Goal: Information Seeking & Learning: Check status

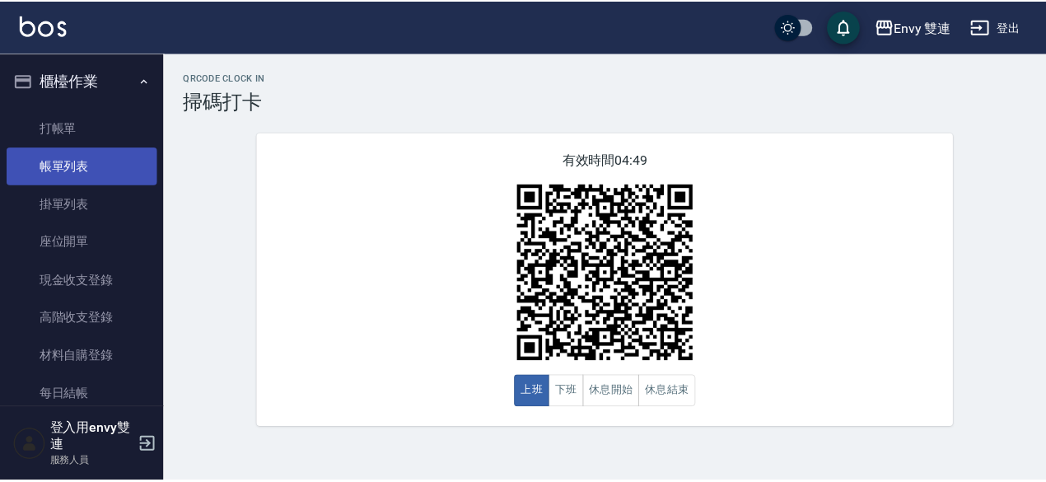
scroll to position [43, 0]
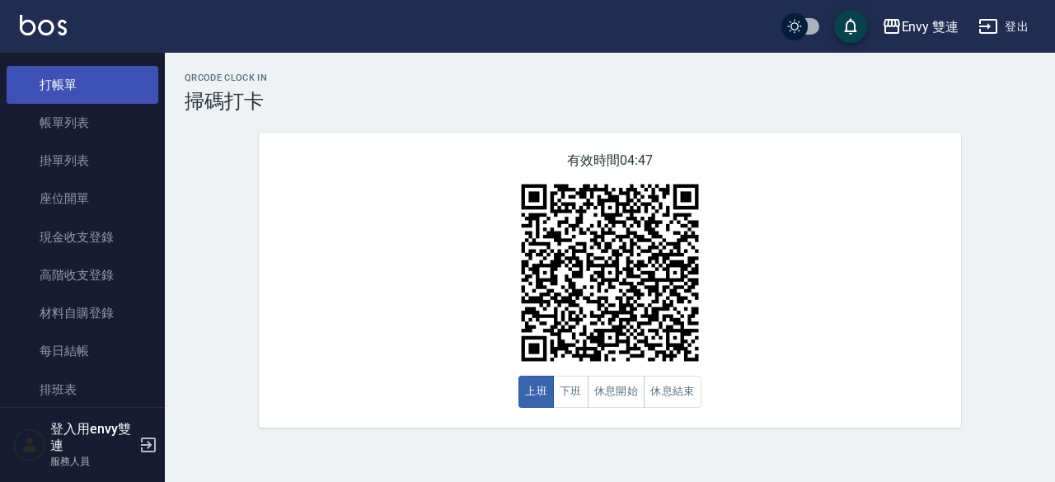
drag, startPoint x: 77, startPoint y: 63, endPoint x: 77, endPoint y: 88, distance: 24.7
click at [77, 88] on ul "打帳單 帳單列表 掛單列表 座位開單 現金收支登錄 高階收支登錄 材料自購登錄 每日結帳 排班表 掃碼打卡" at bounding box center [83, 256] width 152 height 395
click at [77, 88] on link "打帳單" at bounding box center [83, 85] width 152 height 38
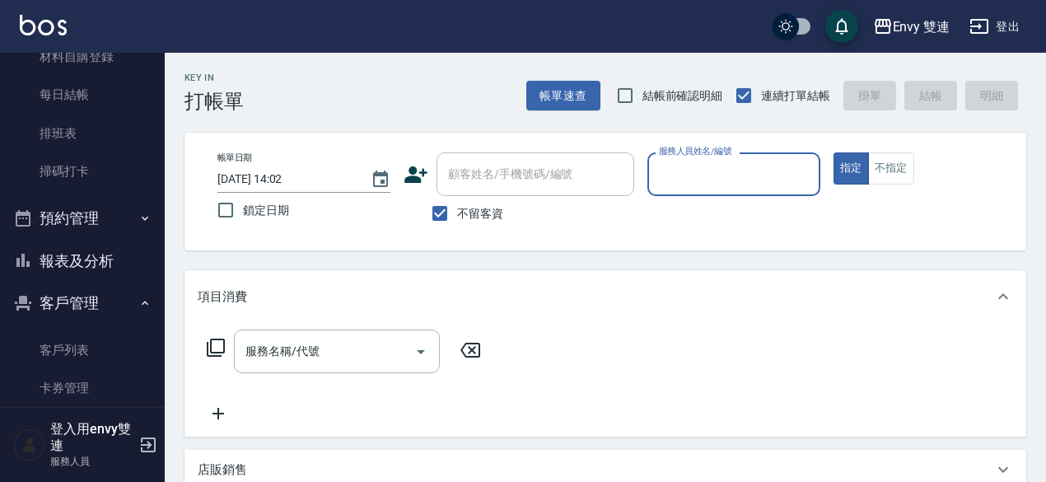
scroll to position [302, 0]
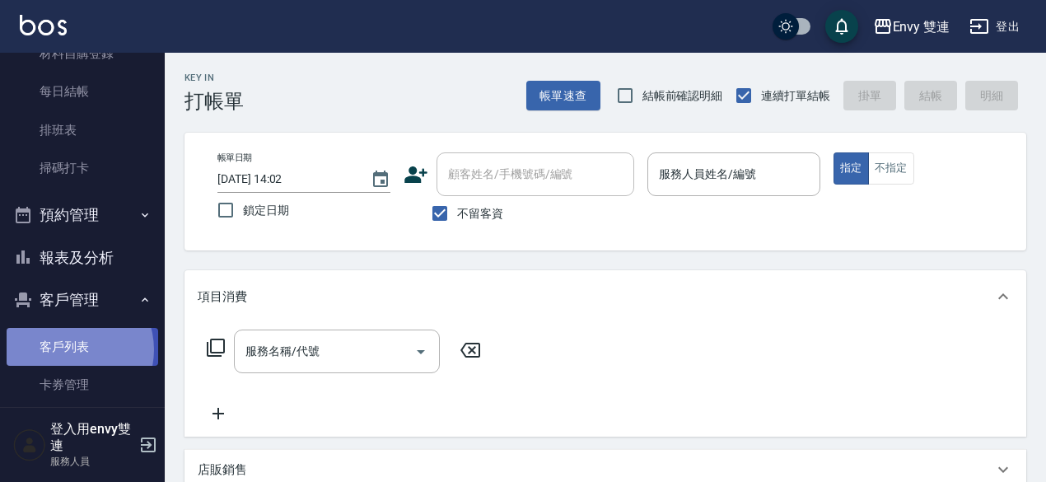
click at [69, 349] on link "客戶列表" at bounding box center [83, 347] width 152 height 38
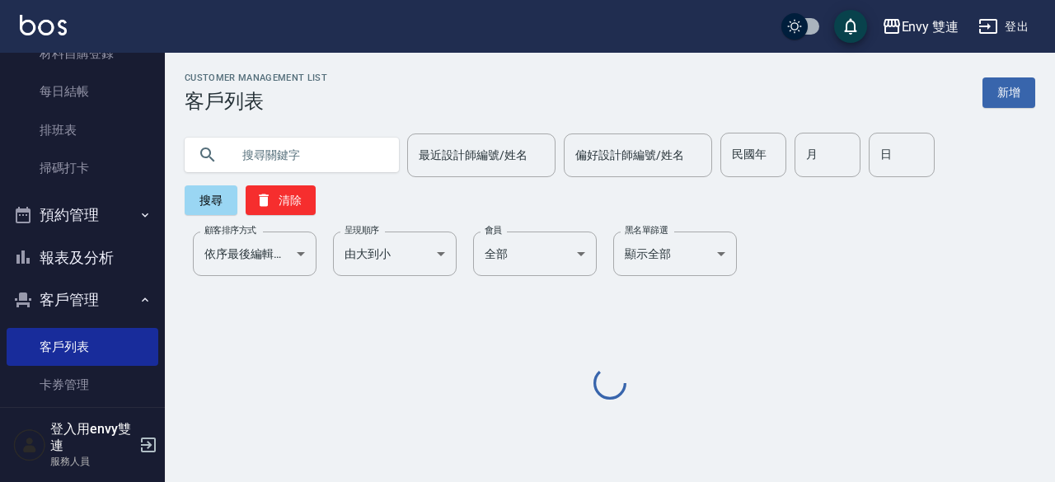
click at [254, 156] on input "text" at bounding box center [308, 155] width 155 height 44
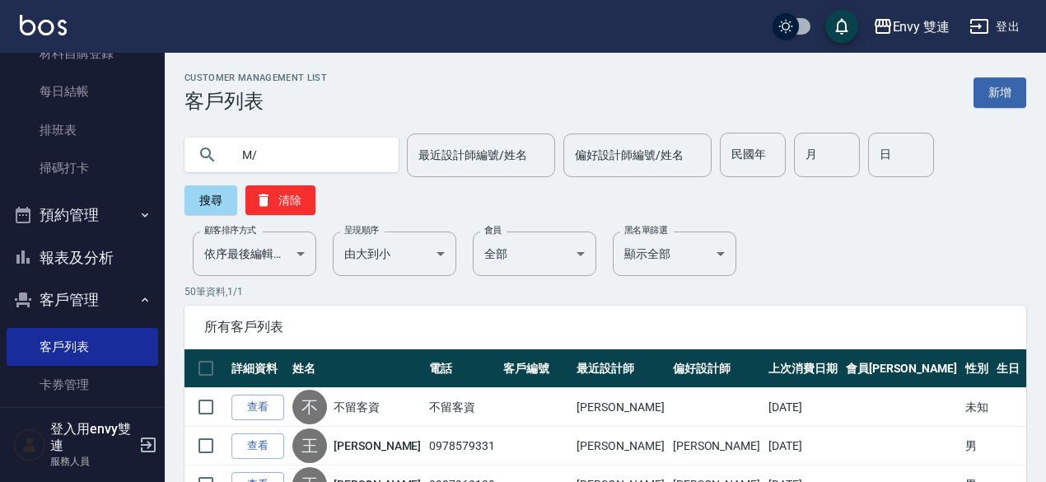
type input "M"
type input "詠"
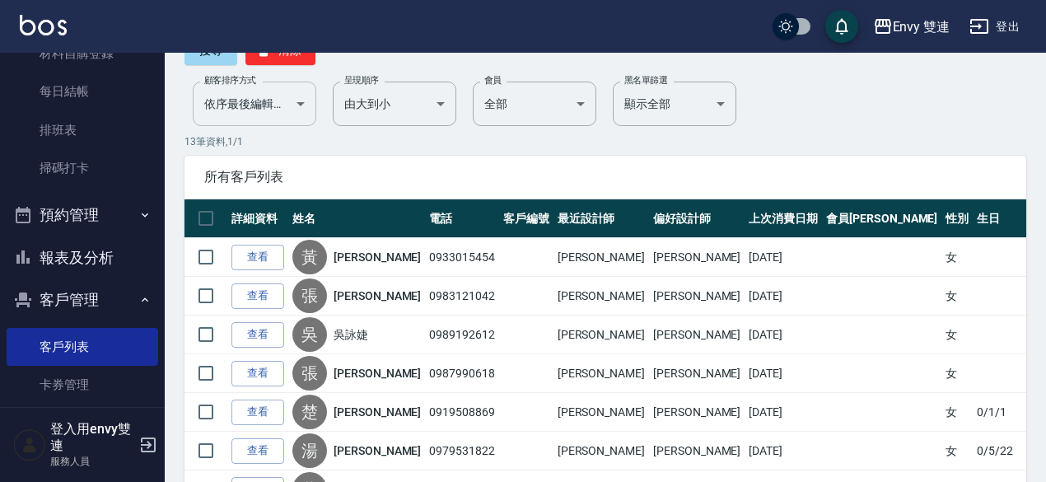
scroll to position [156, 0]
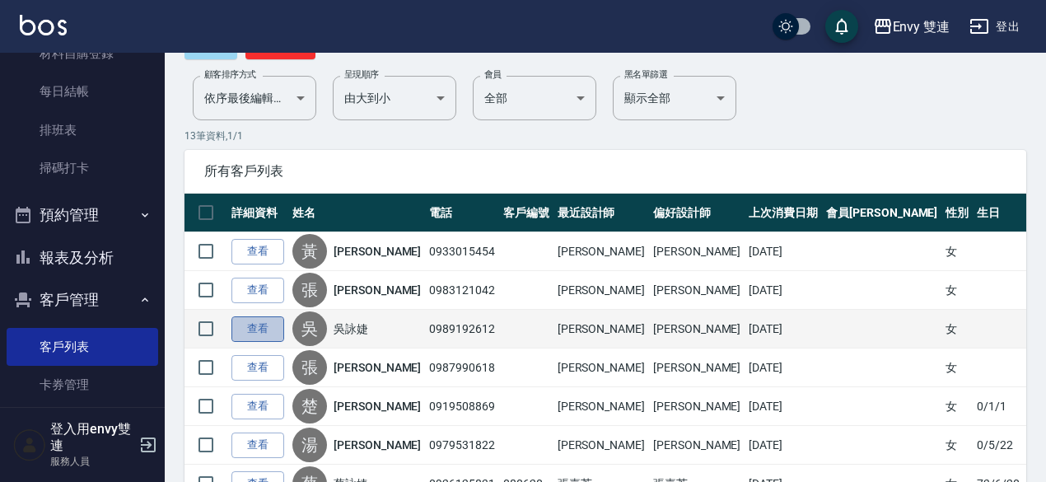
click at [251, 328] on link "查看" at bounding box center [258, 329] width 53 height 26
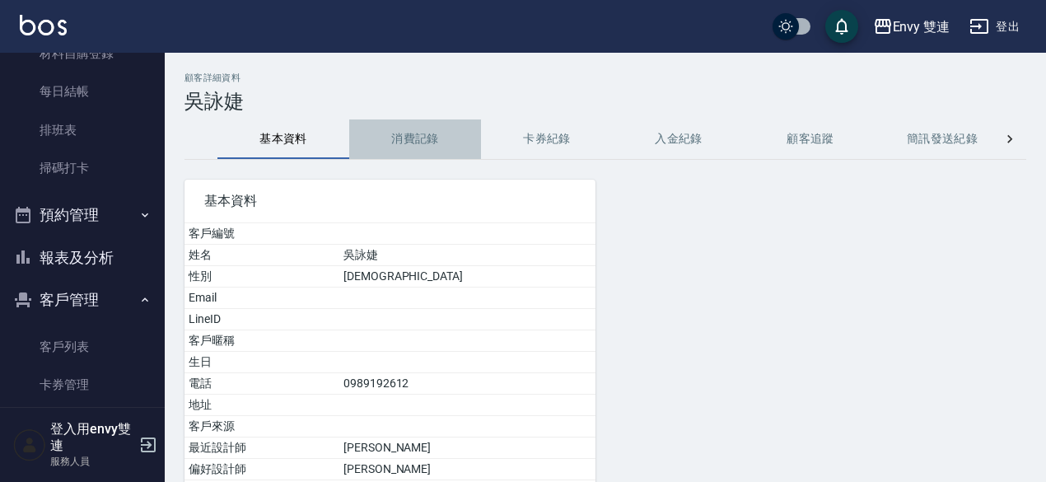
click at [424, 147] on button "消費記錄" at bounding box center [415, 139] width 132 height 40
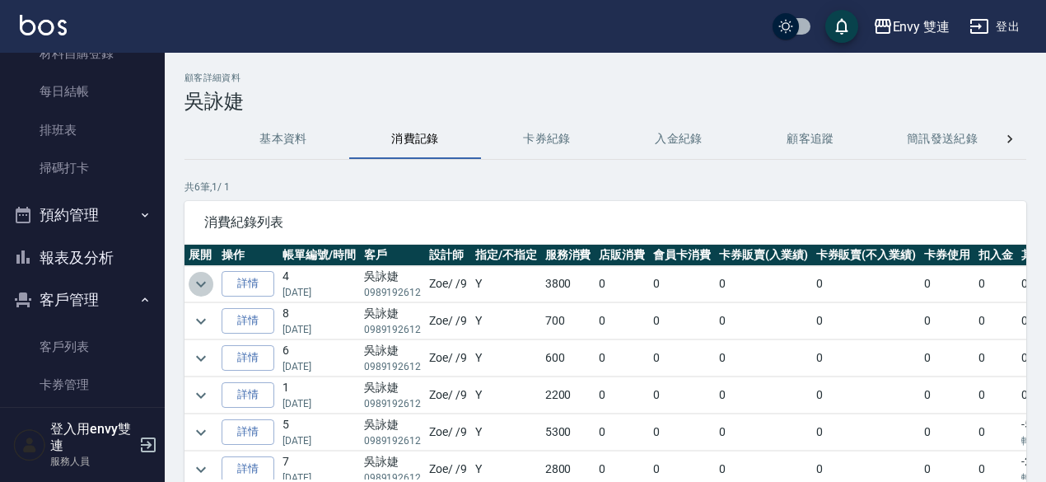
click at [199, 283] on icon "expand row" at bounding box center [201, 284] width 10 height 6
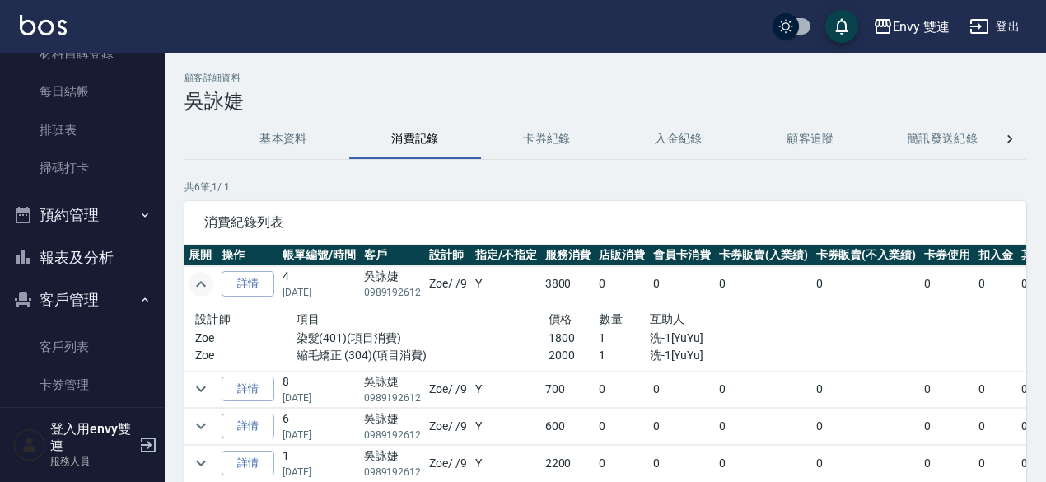
click at [199, 283] on icon "expand row" at bounding box center [201, 284] width 20 height 20
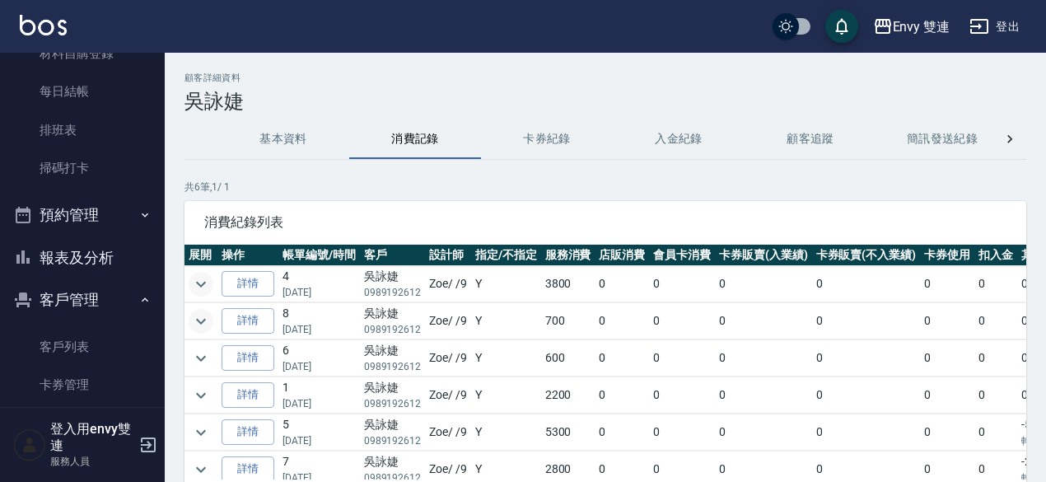
click at [201, 315] on icon "expand row" at bounding box center [201, 321] width 20 height 20
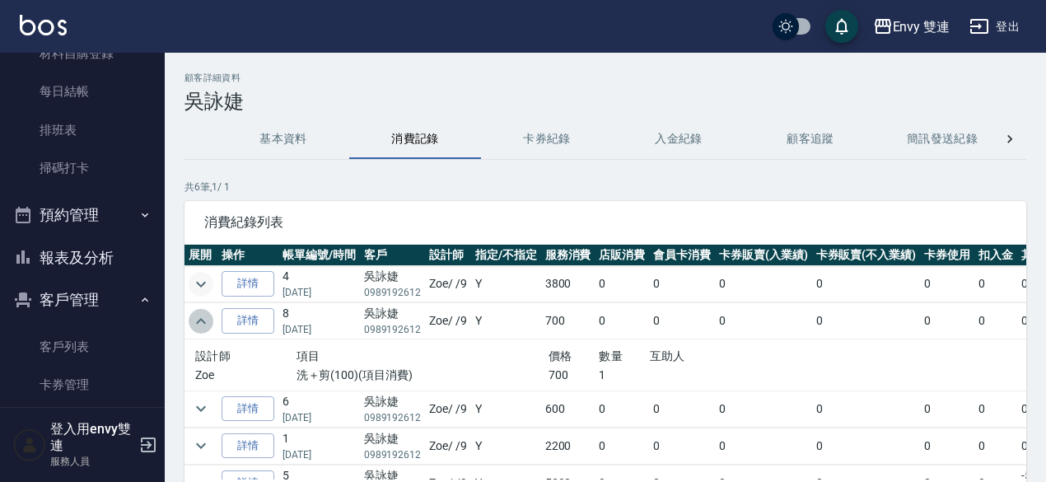
click at [201, 315] on icon "expand row" at bounding box center [201, 321] width 20 height 20
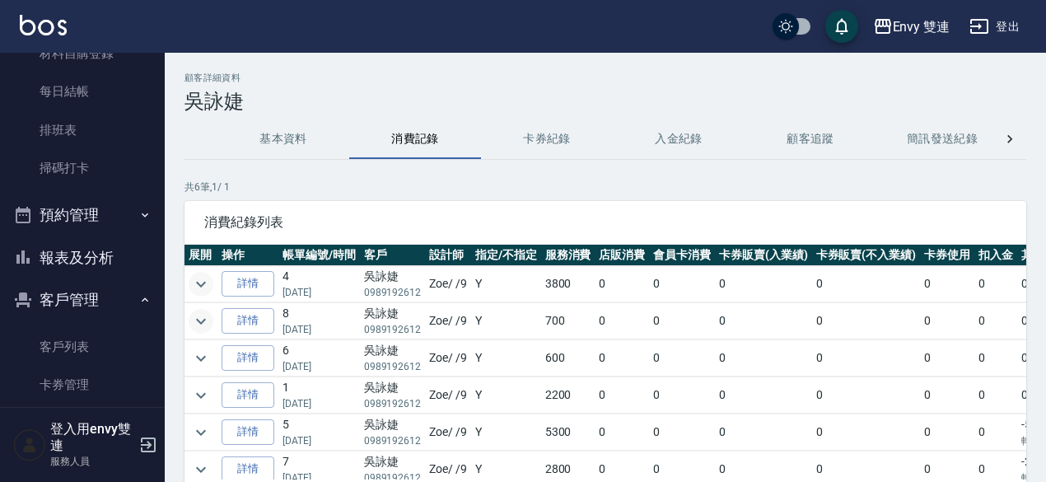
scroll to position [18, 0]
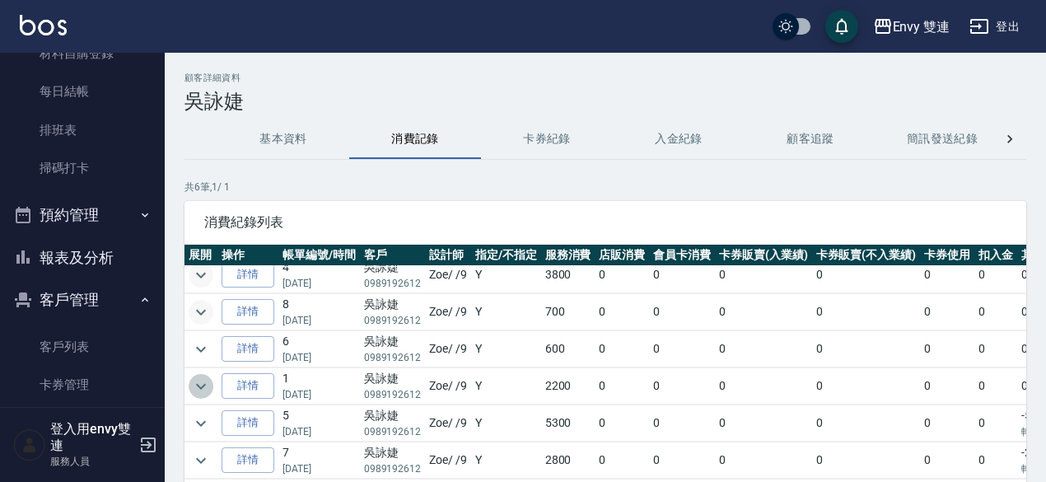
click at [197, 383] on icon "expand row" at bounding box center [201, 386] width 10 height 6
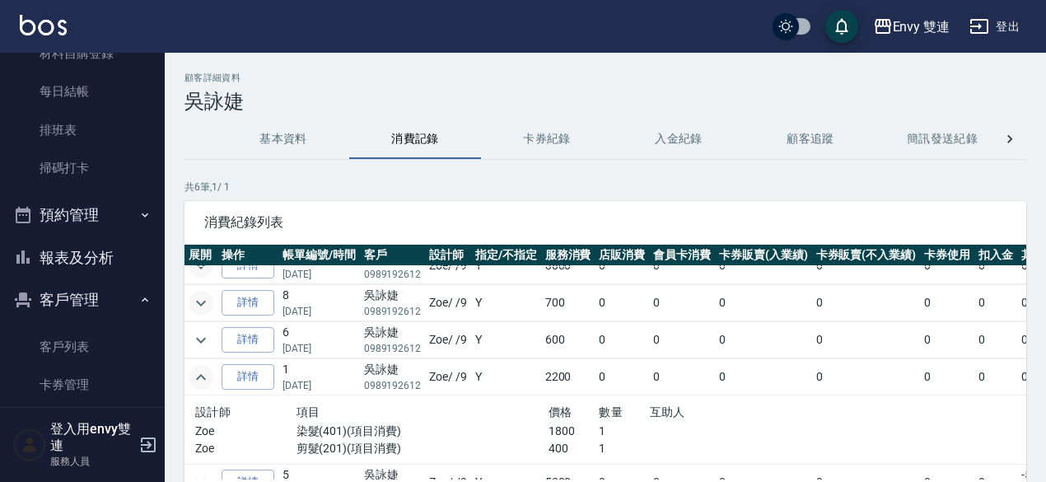
scroll to position [86, 0]
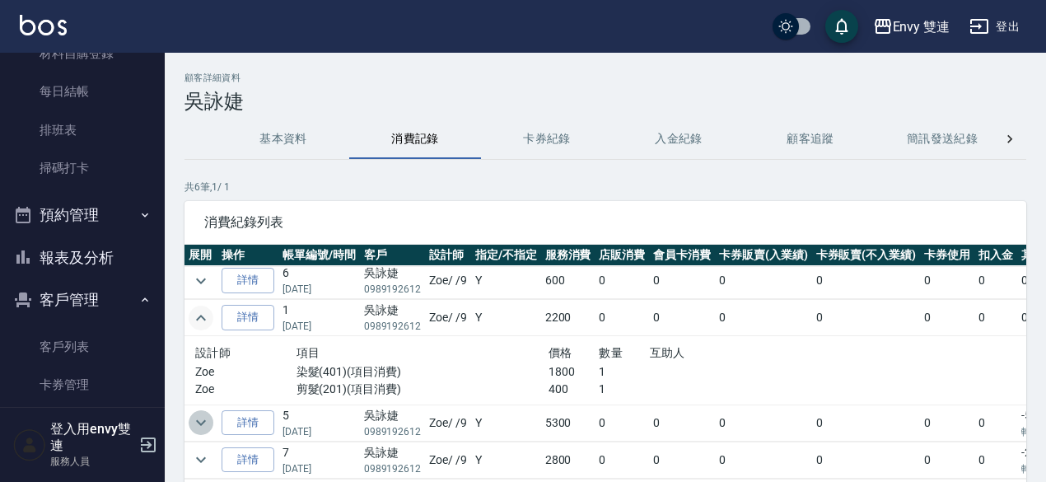
click at [190, 410] on button "expand row" at bounding box center [201, 422] width 25 height 25
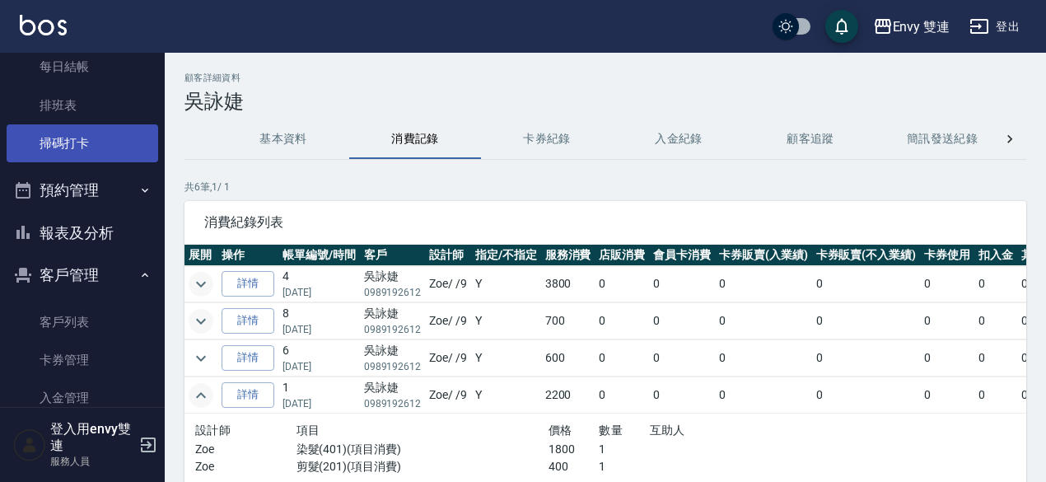
scroll to position [0, 0]
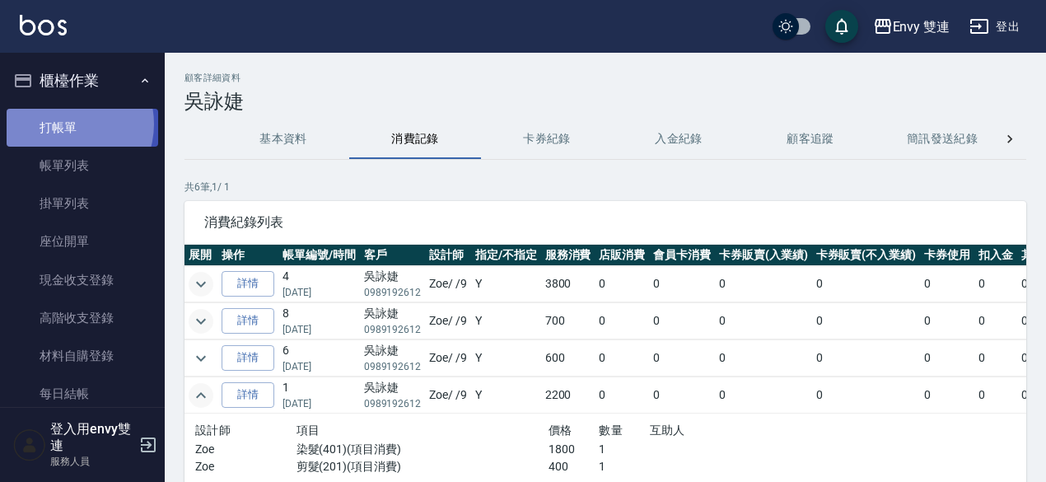
click at [63, 124] on link "打帳單" at bounding box center [83, 128] width 152 height 38
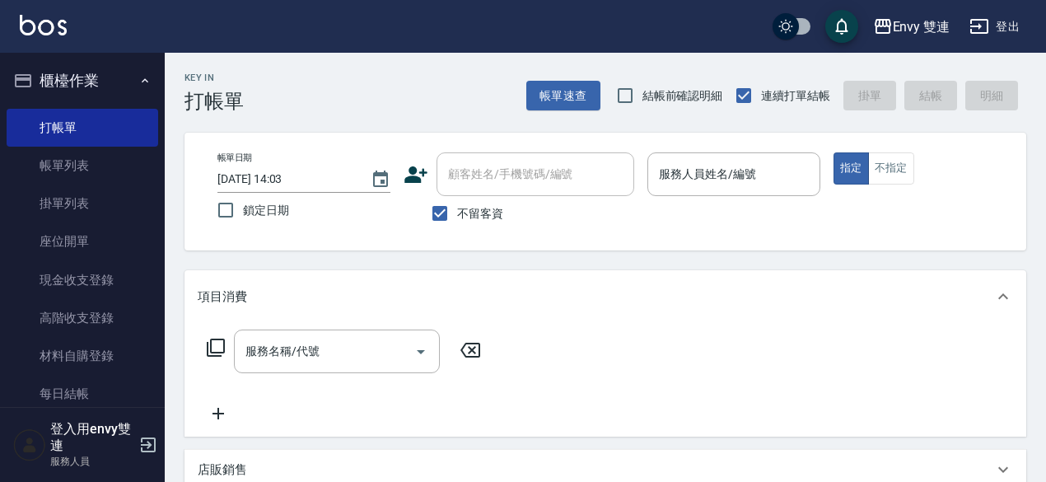
click at [480, 202] on label "不留客資" at bounding box center [463, 213] width 81 height 35
click at [457, 202] on input "不留客資" at bounding box center [440, 213] width 35 height 35
checkbox input "false"
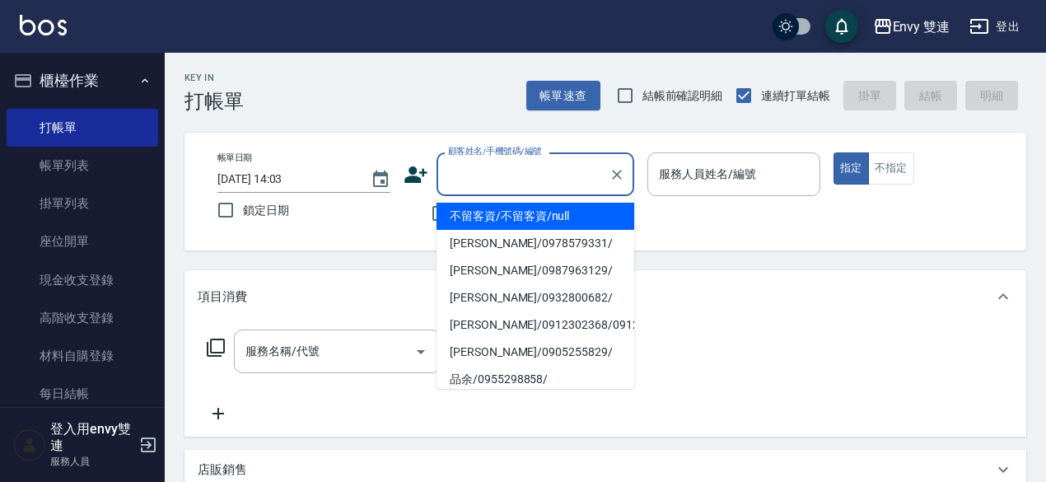
click at [489, 185] on input "顧客姓名/手機號碼/編號" at bounding box center [523, 174] width 158 height 29
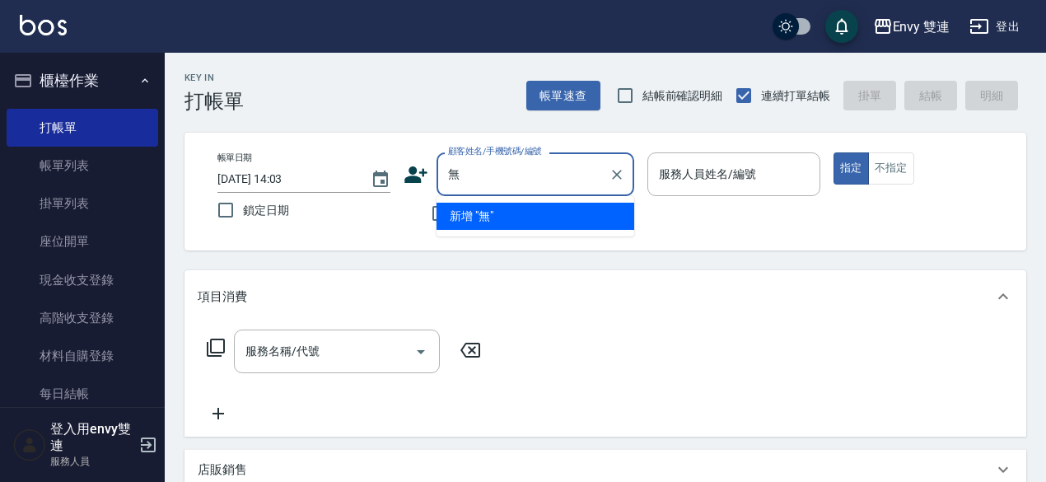
type input "吳"
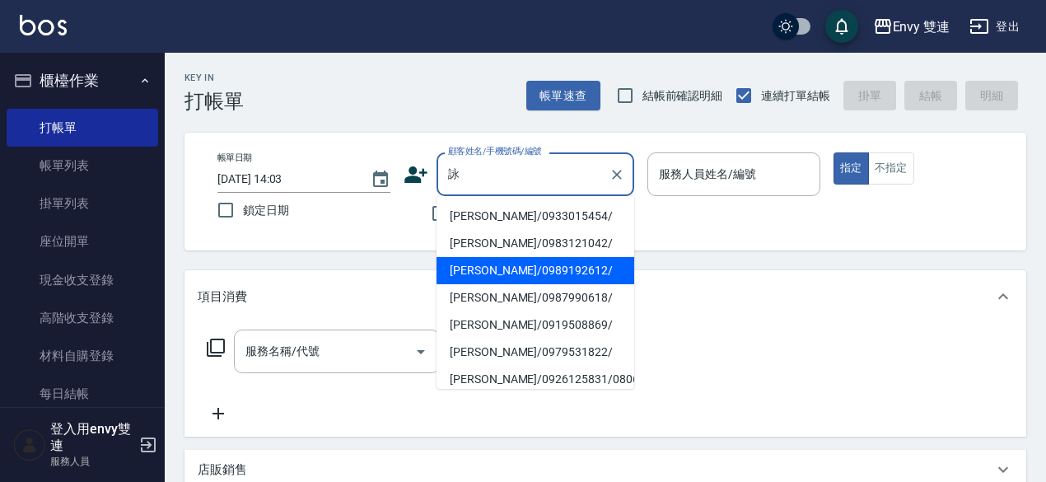
click at [501, 266] on li "[PERSON_NAME]/0989192612/" at bounding box center [536, 270] width 198 height 27
type input "[PERSON_NAME]/0989192612/"
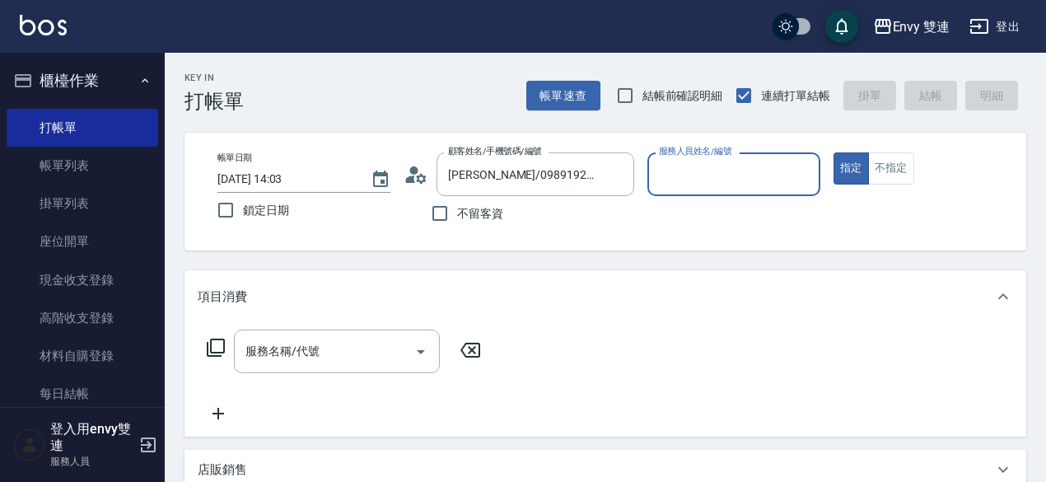
type input "Zoe-9"
click at [327, 335] on div "服務名稱/代號" at bounding box center [337, 352] width 206 height 44
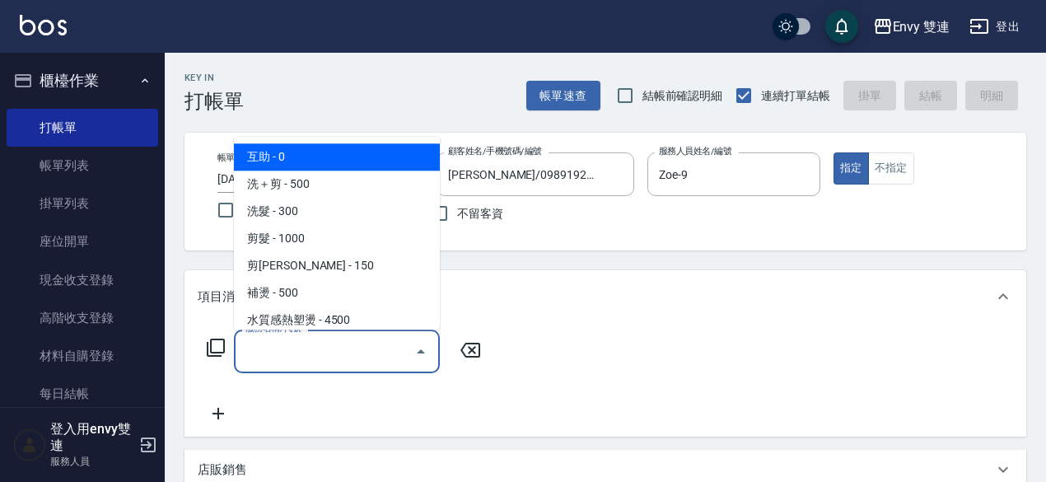
click at [327, 335] on div "服務名稱/代號" at bounding box center [337, 352] width 206 height 44
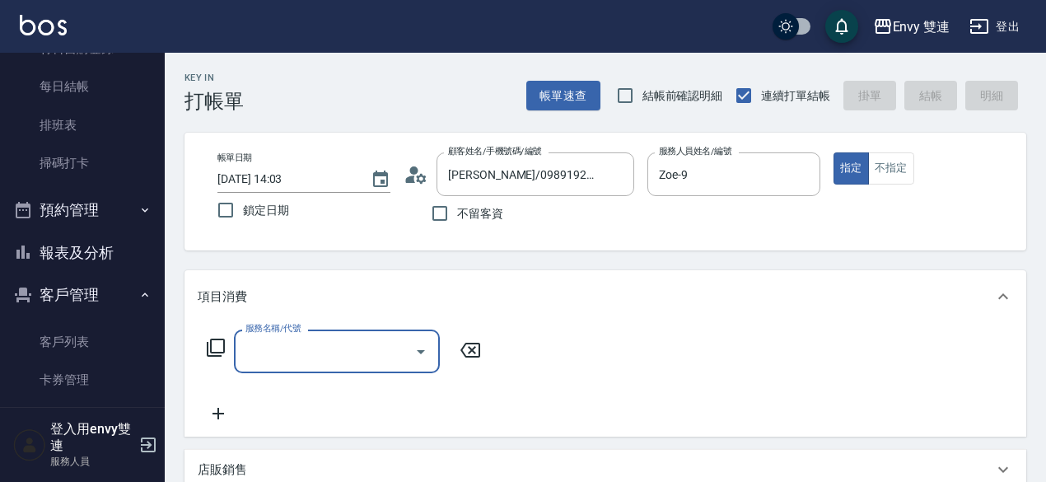
scroll to position [308, 0]
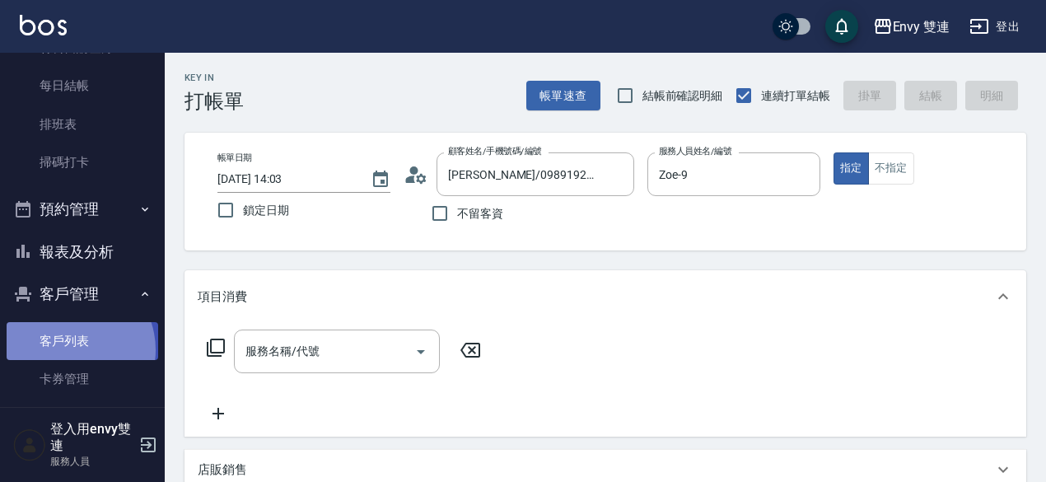
click at [71, 349] on link "客戶列表" at bounding box center [83, 341] width 152 height 38
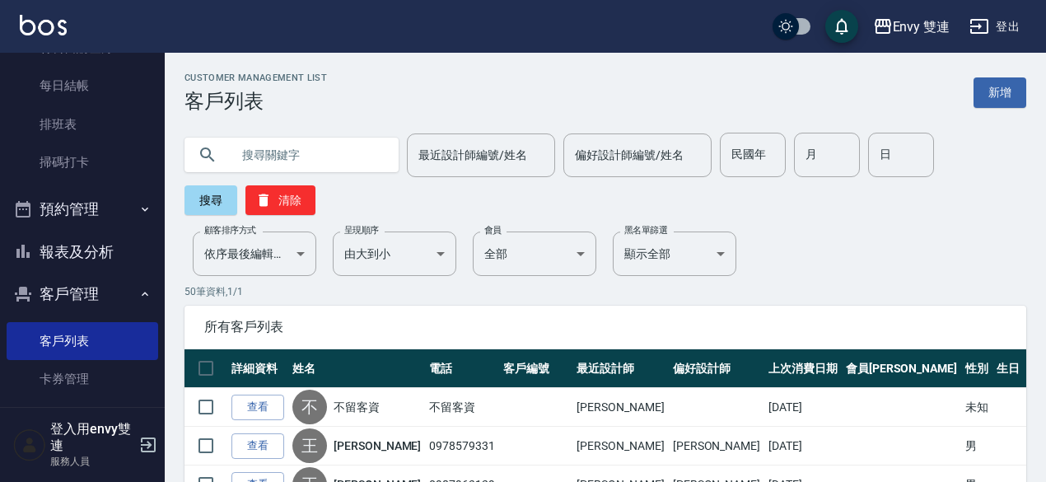
click at [298, 153] on input "text" at bounding box center [308, 155] width 155 height 44
type input "[PERSON_NAME]"
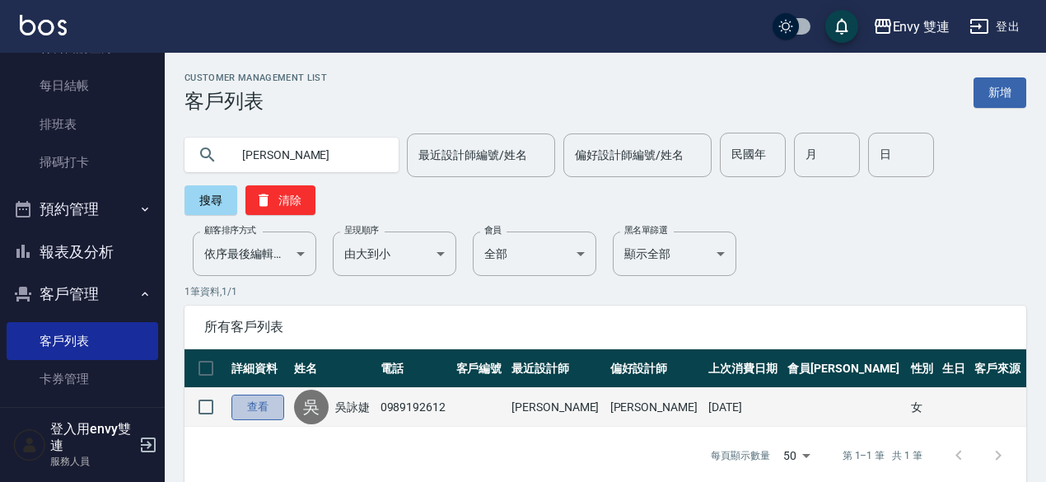
click at [265, 407] on link "查看" at bounding box center [258, 408] width 53 height 26
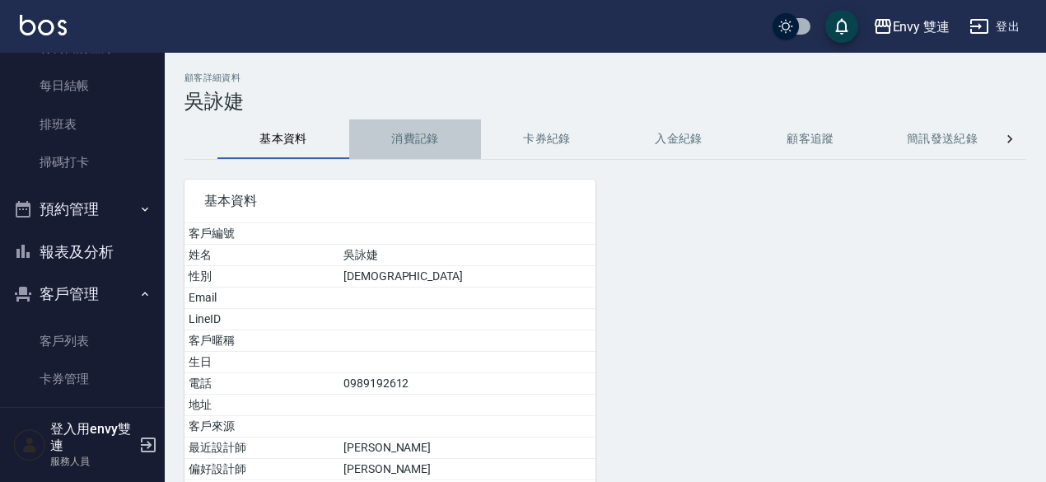
click at [418, 131] on button "消費記錄" at bounding box center [415, 139] width 132 height 40
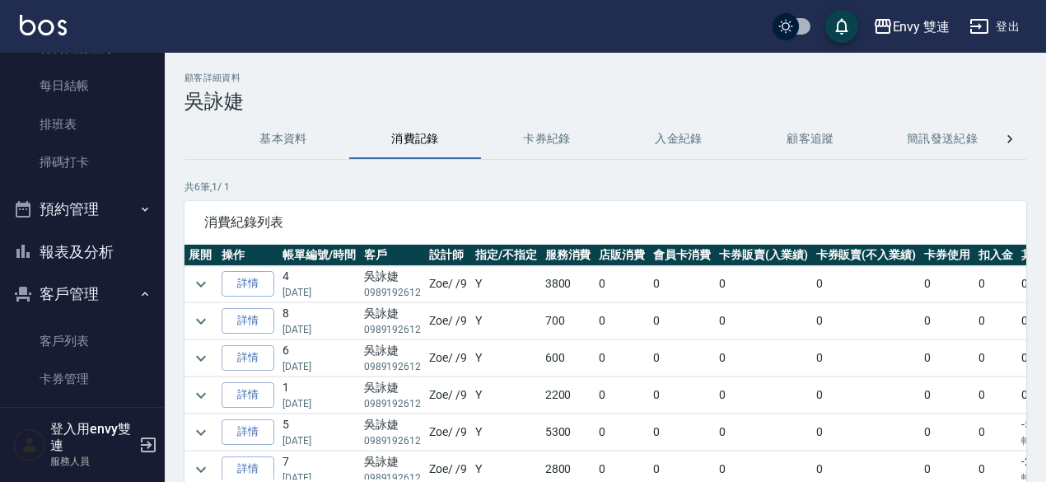
scroll to position [18, 0]
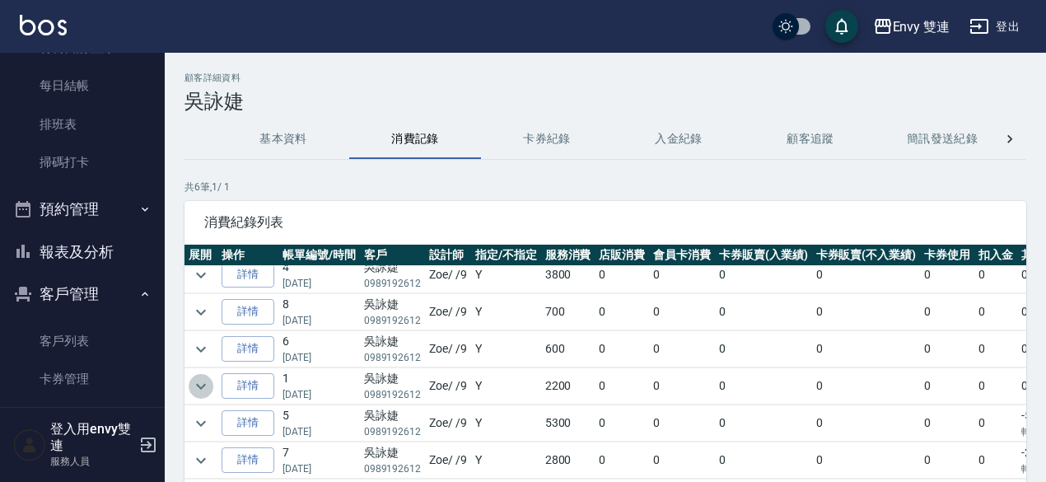
click at [194, 377] on icon "expand row" at bounding box center [201, 387] width 20 height 20
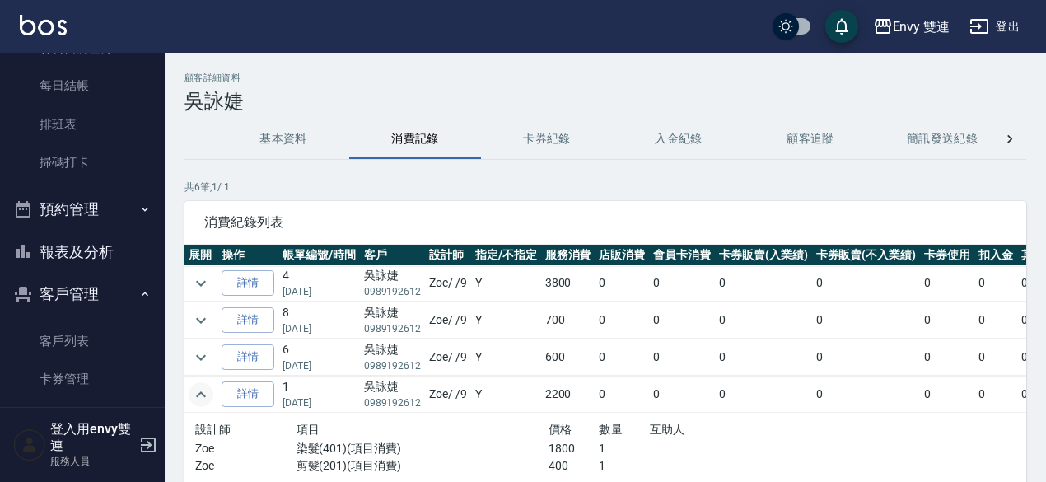
scroll to position [86, 0]
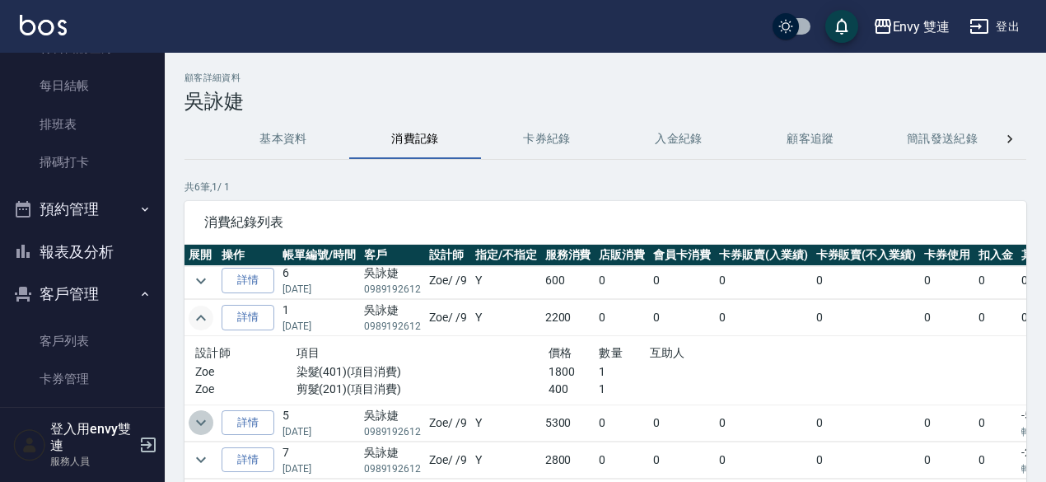
click at [197, 413] on icon "expand row" at bounding box center [201, 423] width 20 height 20
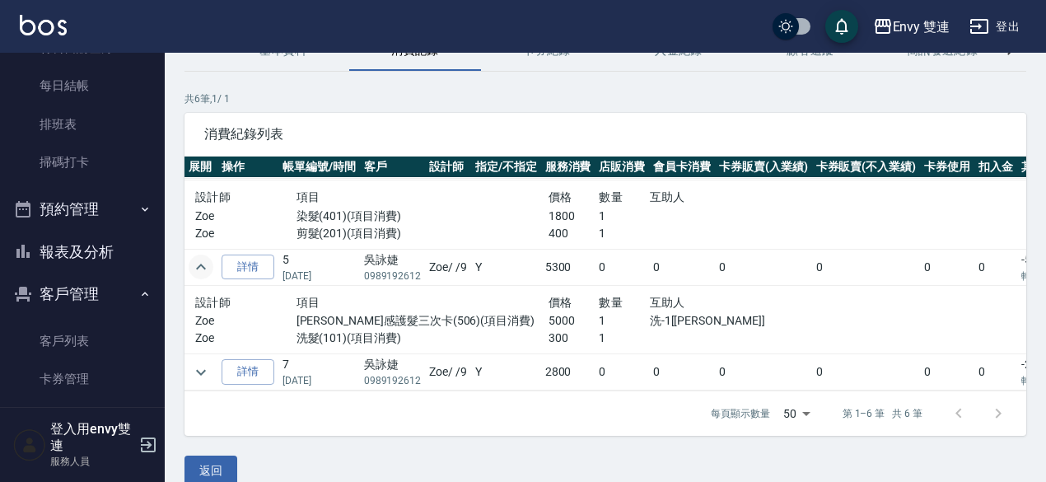
scroll to position [92, 0]
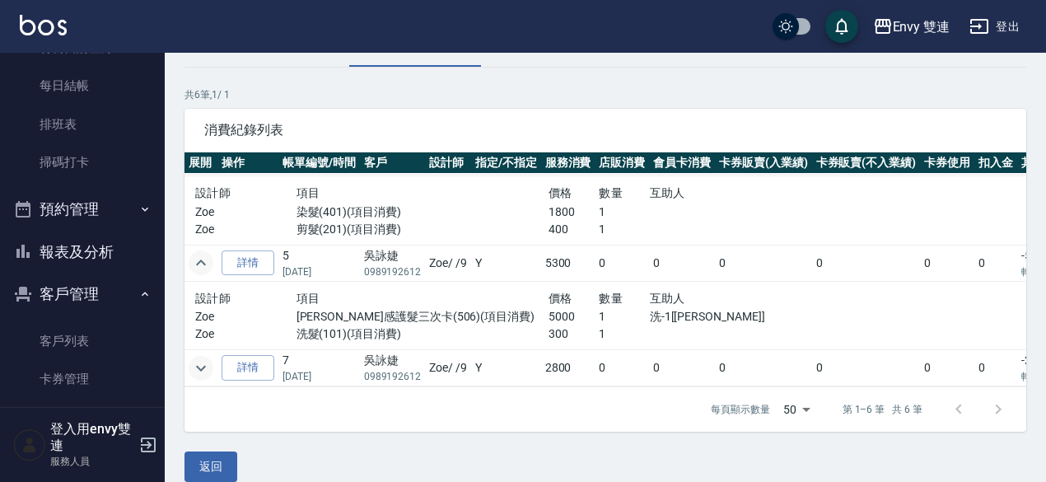
click at [209, 358] on icon "expand row" at bounding box center [201, 368] width 20 height 20
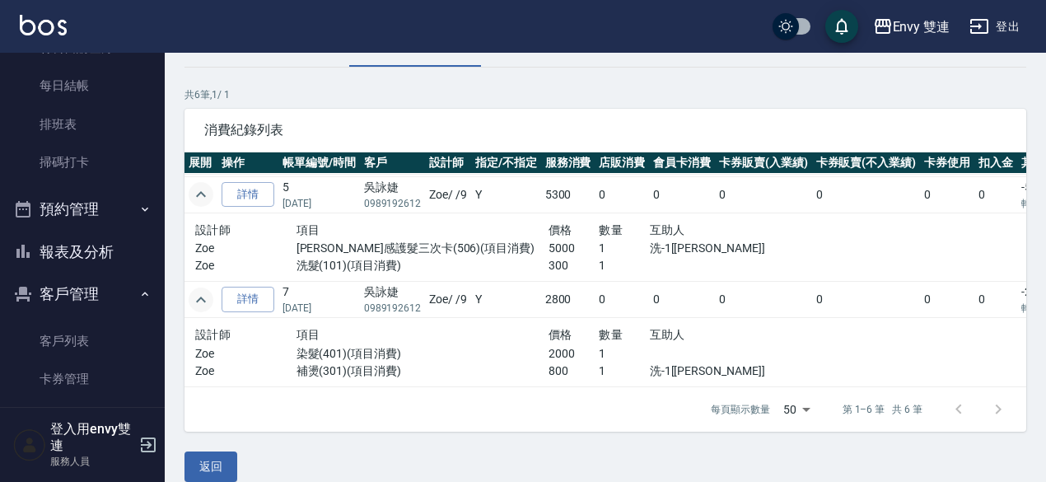
scroll to position [0, 0]
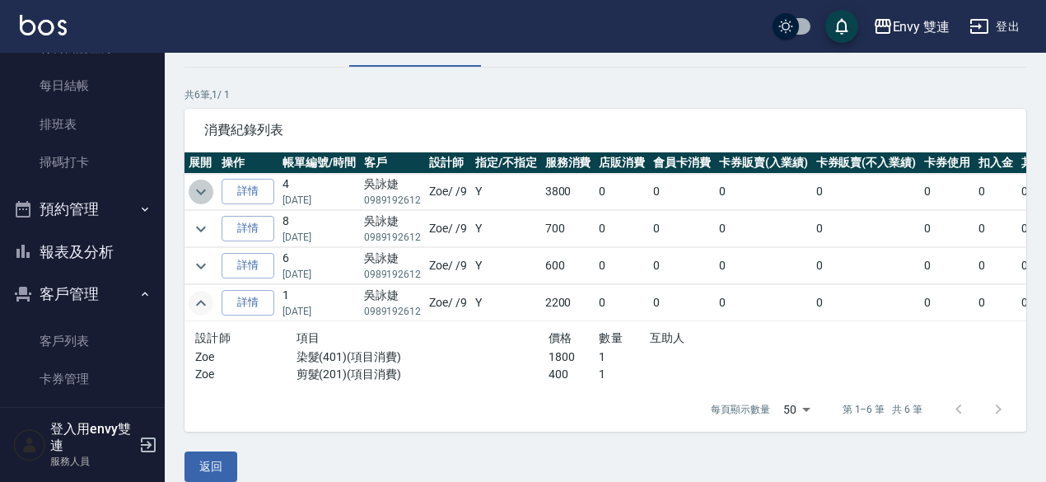
click at [204, 185] on icon "expand row" at bounding box center [201, 192] width 20 height 20
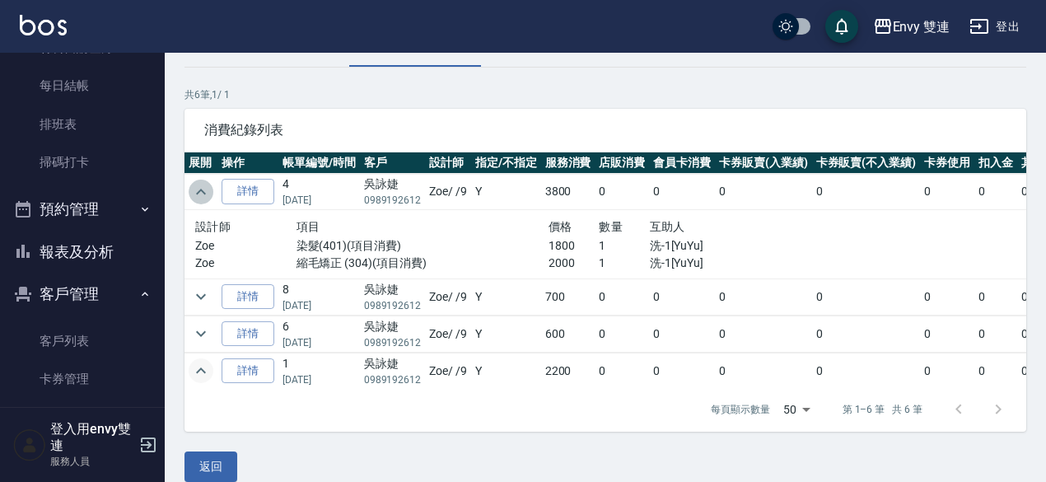
click at [204, 185] on icon "expand row" at bounding box center [201, 192] width 20 height 20
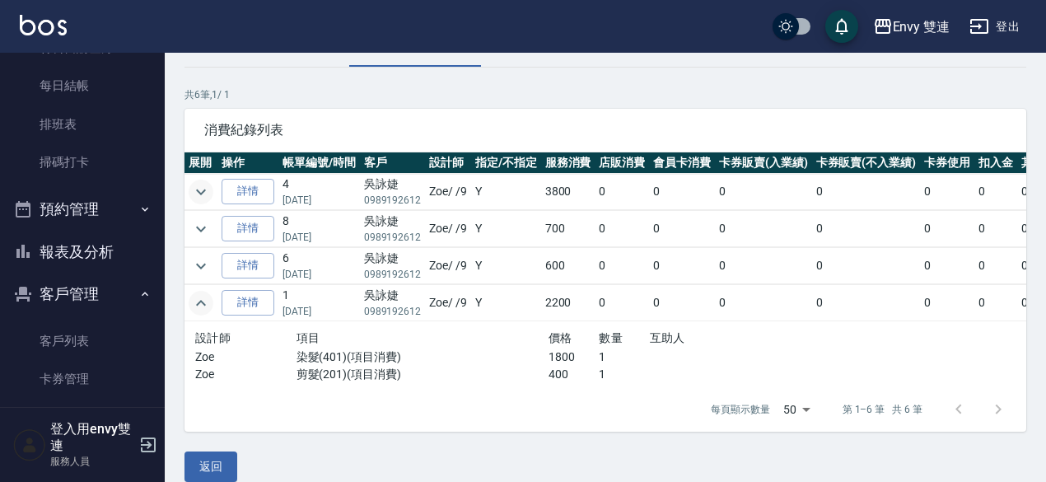
click at [204, 185] on icon "expand row" at bounding box center [201, 192] width 20 height 20
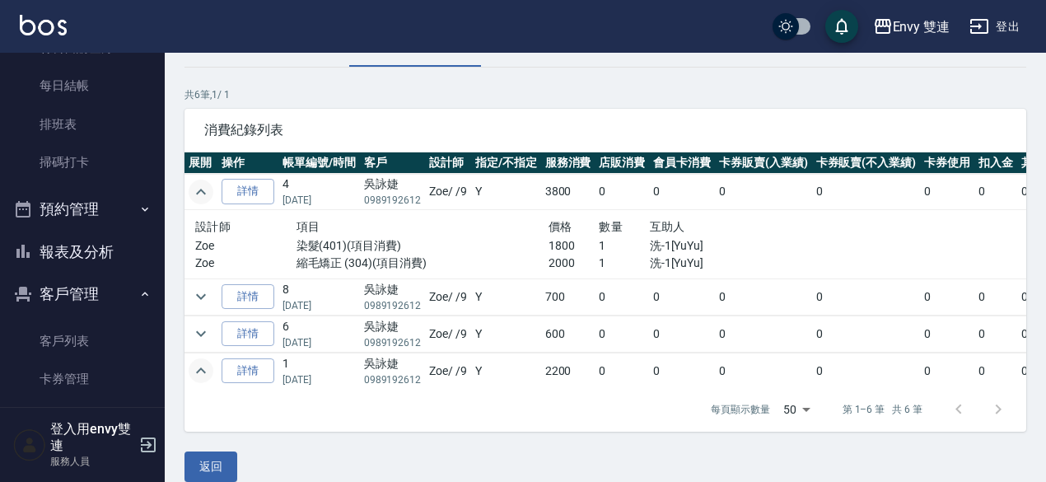
click at [206, 186] on icon "expand row" at bounding box center [201, 192] width 20 height 20
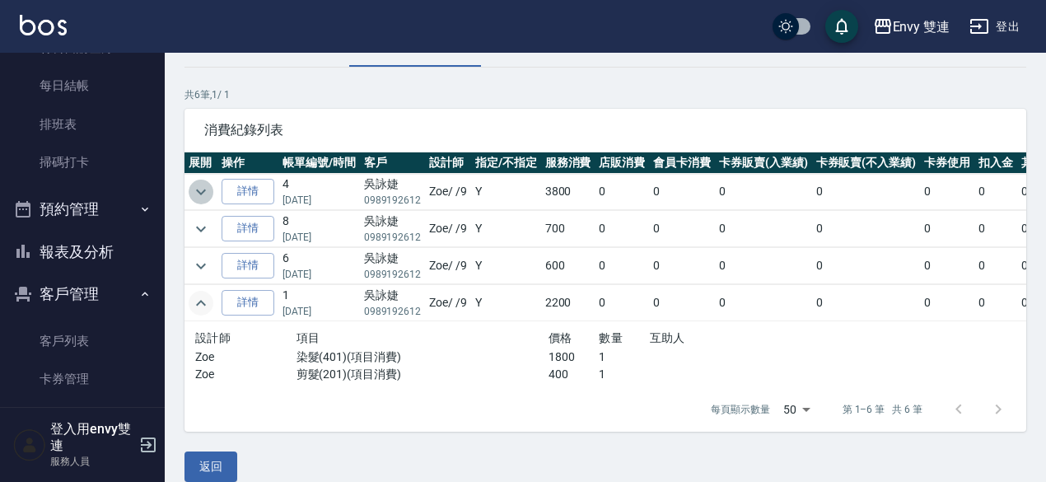
click at [206, 186] on icon "expand row" at bounding box center [201, 192] width 20 height 20
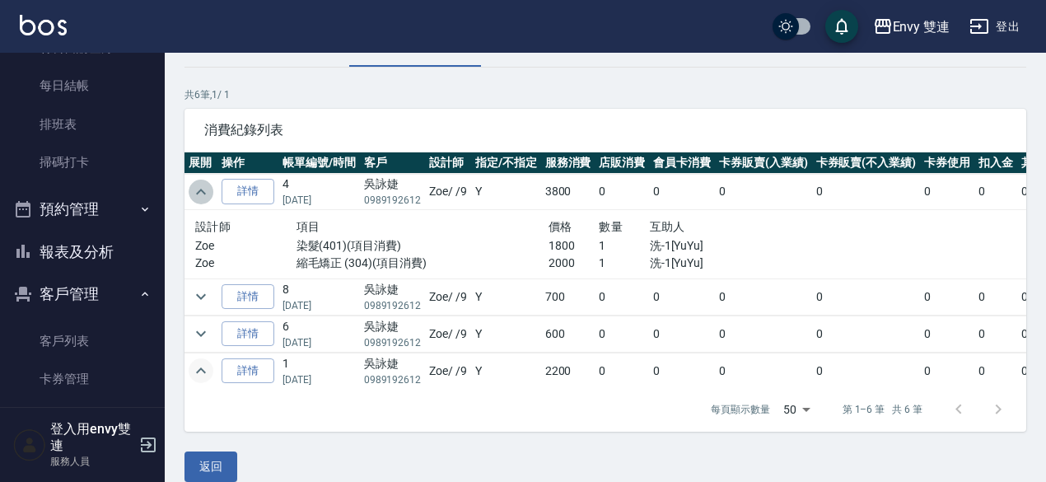
click at [206, 186] on icon "expand row" at bounding box center [201, 192] width 20 height 20
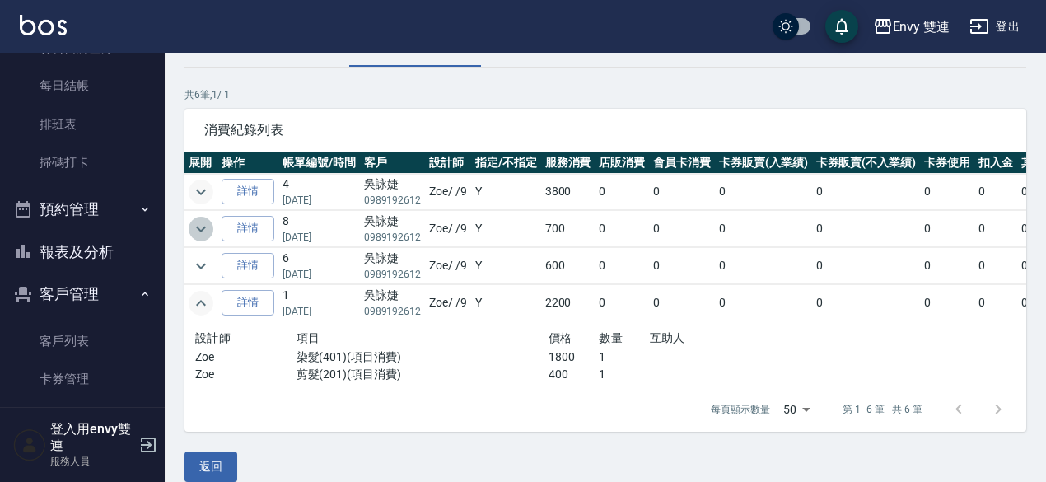
click at [191, 224] on icon "expand row" at bounding box center [201, 229] width 20 height 20
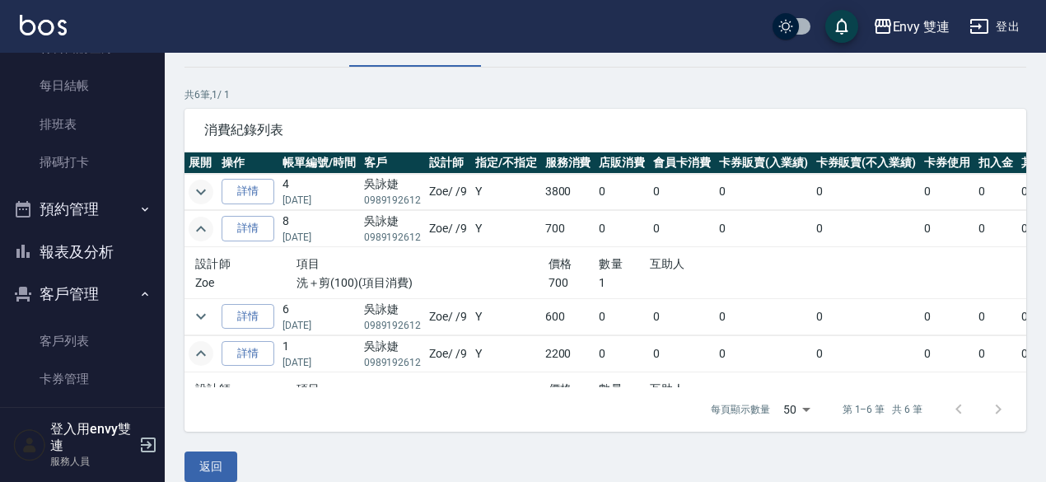
click at [191, 224] on icon "expand row" at bounding box center [201, 229] width 20 height 20
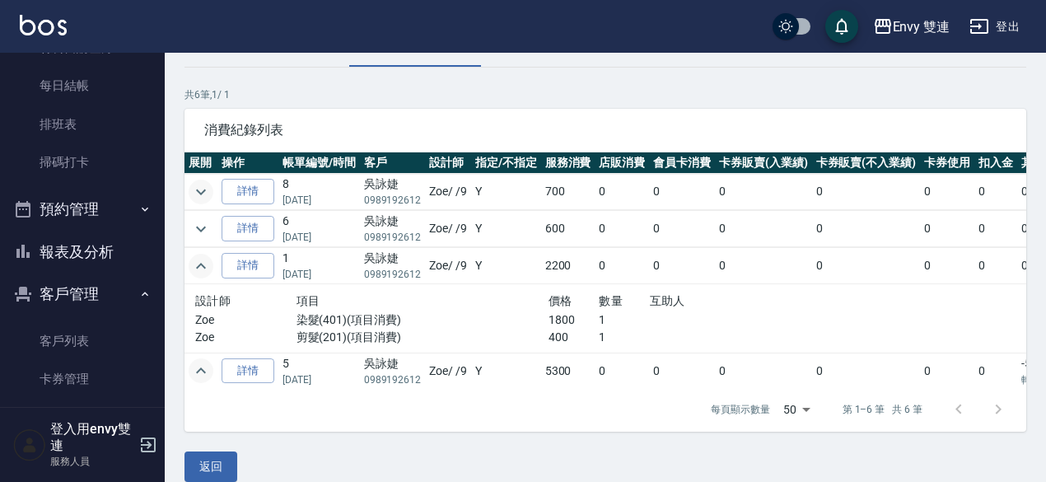
scroll to position [36, 0]
click at [209, 260] on icon "expand row" at bounding box center [201, 267] width 20 height 20
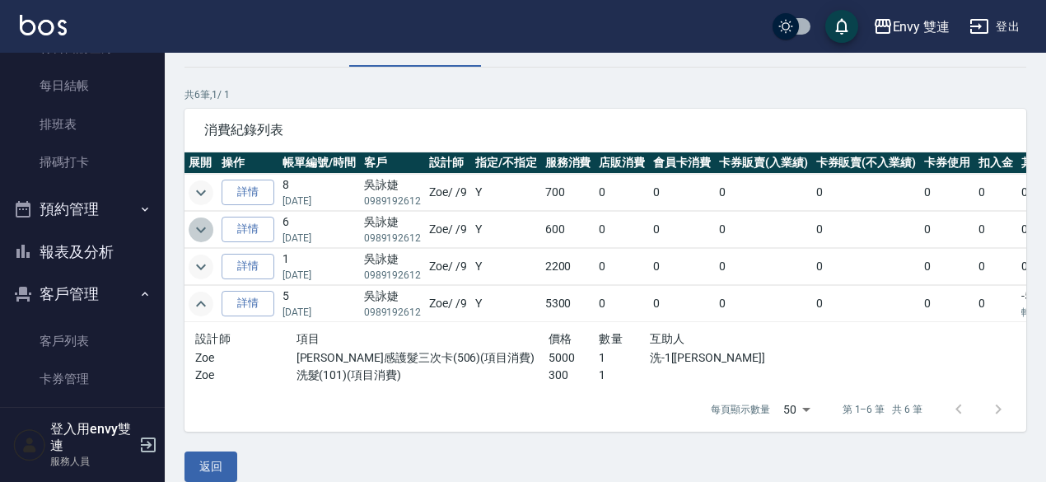
click at [208, 231] on icon "expand row" at bounding box center [201, 230] width 20 height 20
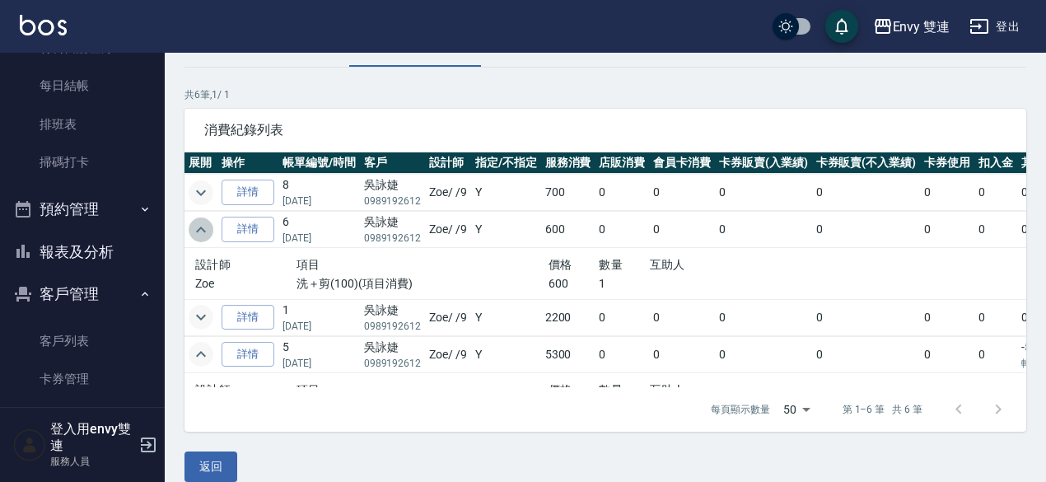
click at [208, 231] on icon "expand row" at bounding box center [201, 230] width 20 height 20
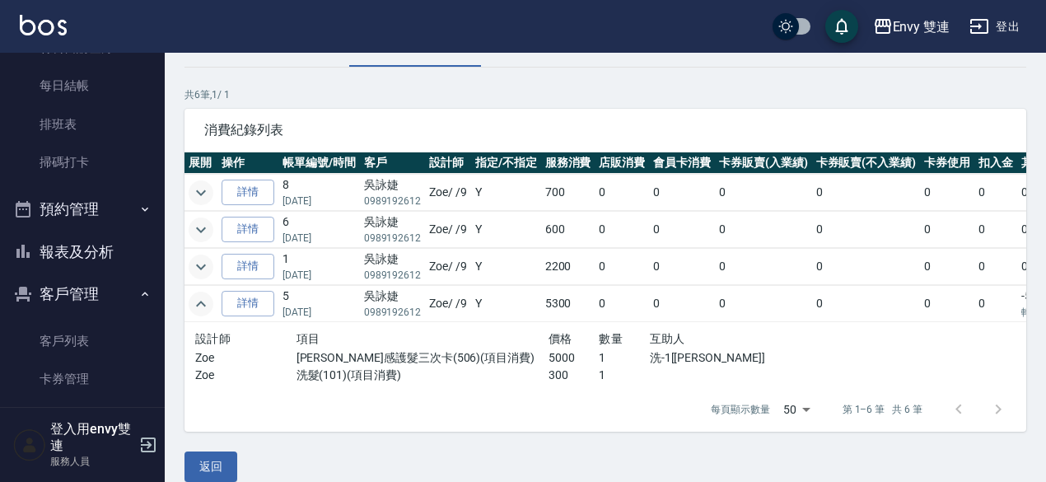
scroll to position [0, 0]
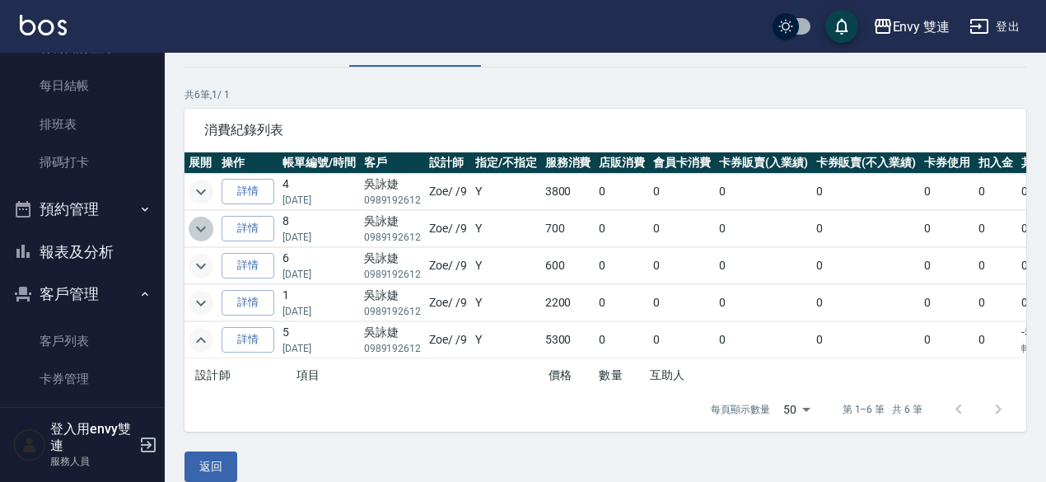
click at [191, 235] on icon "expand row" at bounding box center [201, 229] width 20 height 20
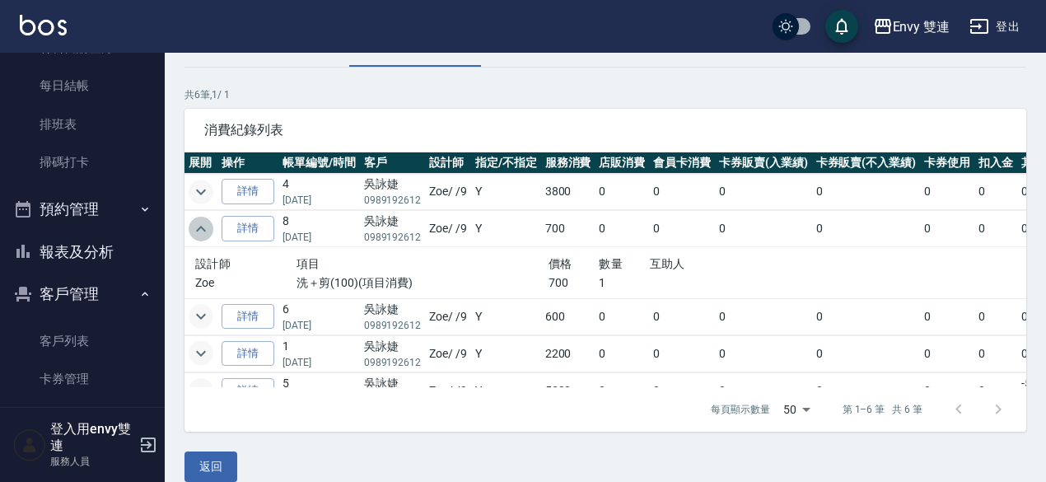
click at [191, 235] on icon "expand row" at bounding box center [201, 229] width 20 height 20
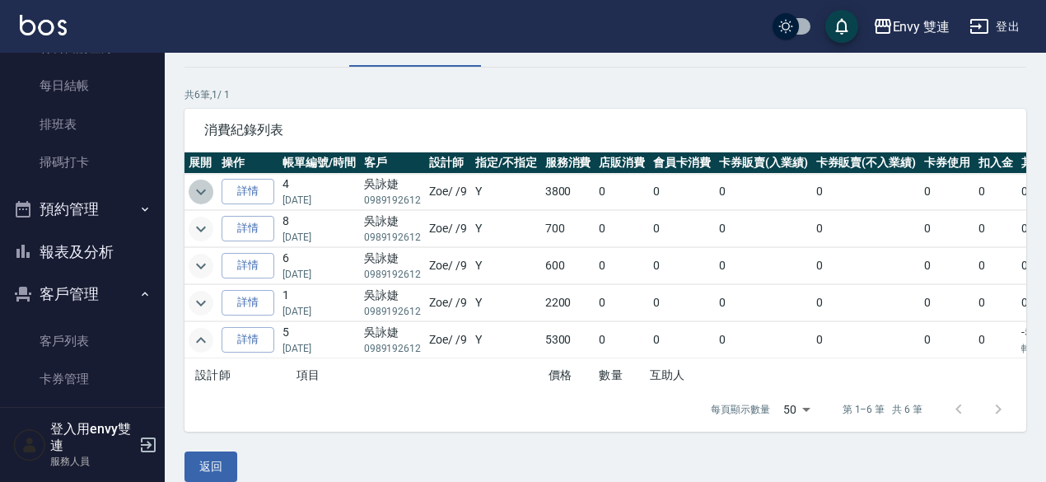
click at [195, 195] on icon "expand row" at bounding box center [201, 192] width 20 height 20
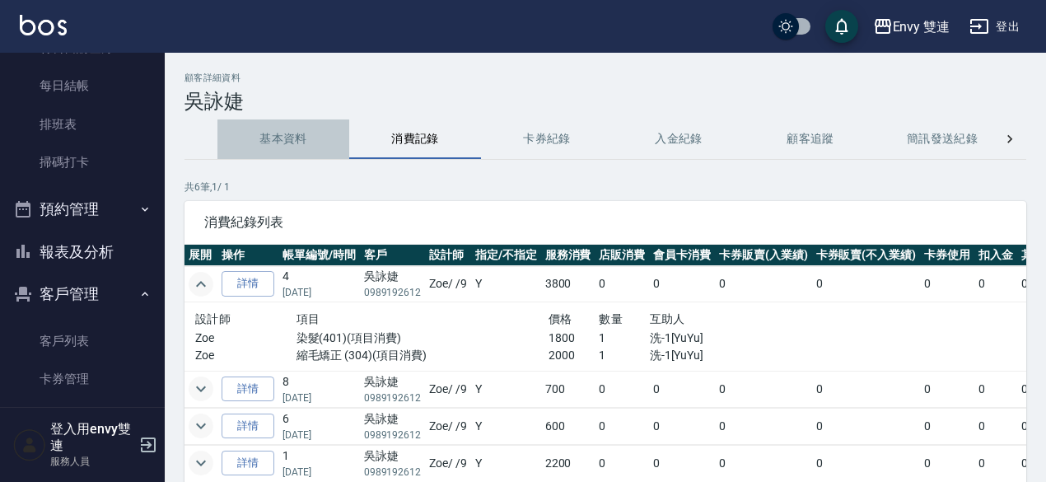
click at [283, 134] on button "基本資料" at bounding box center [284, 139] width 132 height 40
